Goal: Find specific page/section

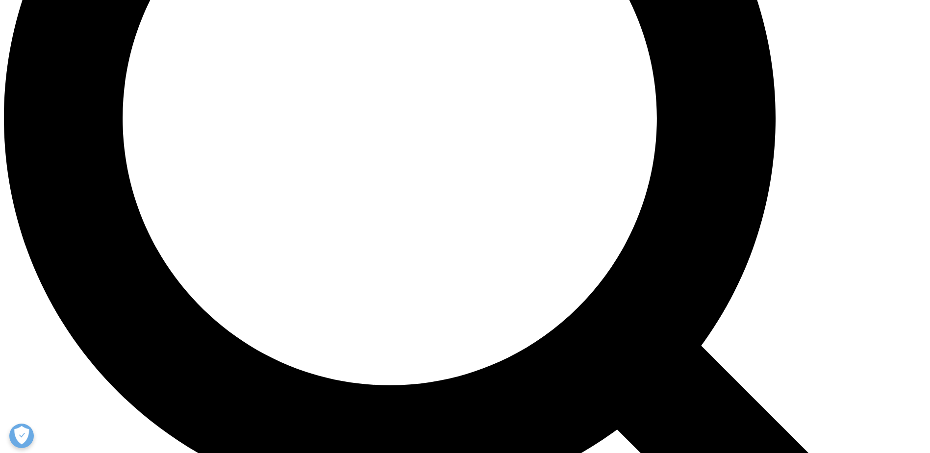
scroll to position [1079, 0]
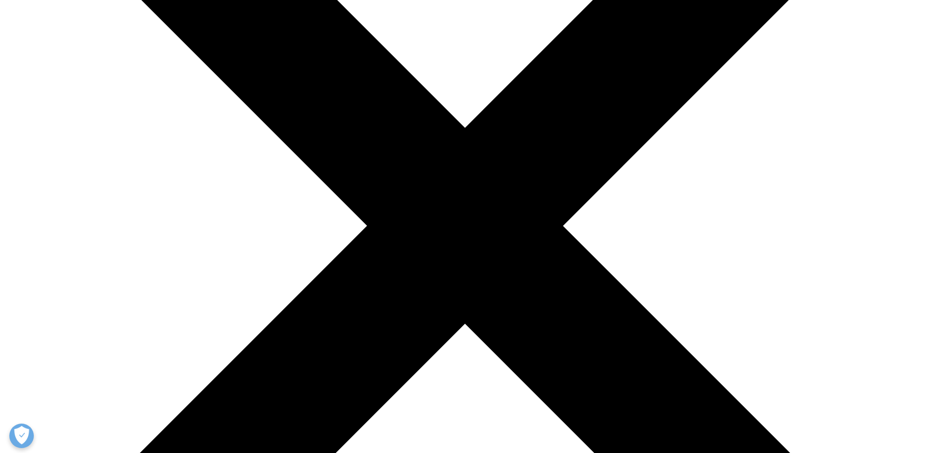
scroll to position [343, 0]
